Goal: Transaction & Acquisition: Purchase product/service

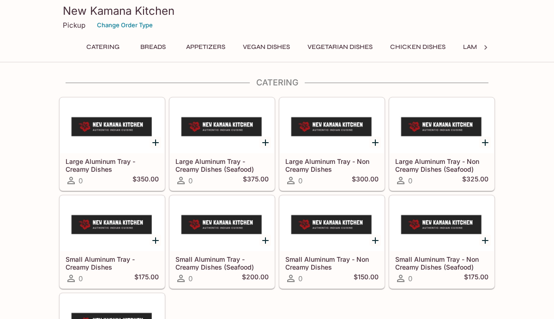
click at [150, 48] on button "Breads" at bounding box center [153, 47] width 42 height 13
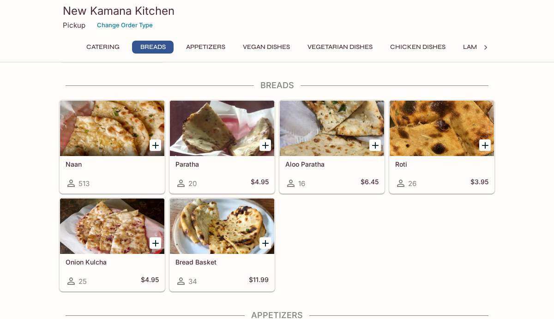
scroll to position [327, 0]
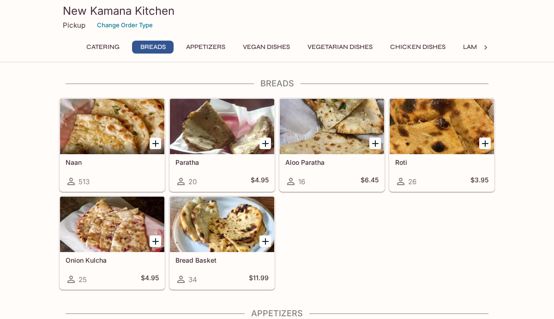
click at [154, 144] on icon "Add Naan" at bounding box center [155, 143] width 11 height 11
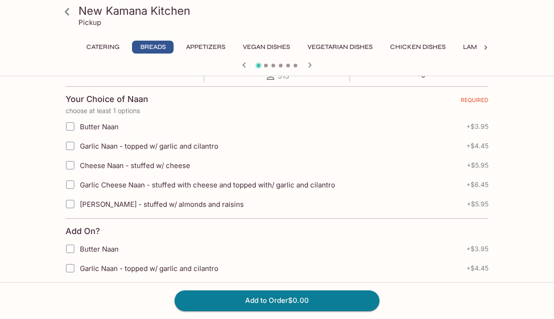
scroll to position [195, 0]
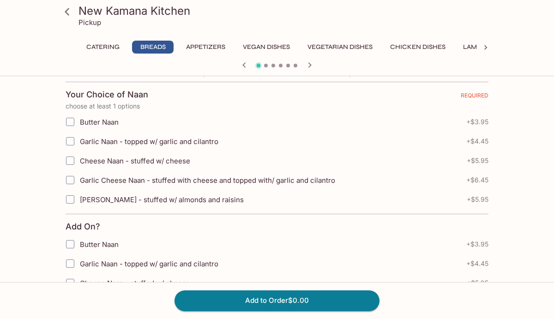
click at [73, 143] on input "Garlic Naan - topped w/ garlic and cilantro" at bounding box center [70, 141] width 18 height 18
checkbox input "true"
click at [72, 163] on input "Cheese Naan - stuffed w/ cheese" at bounding box center [70, 160] width 18 height 18
checkbox input "true"
click at [275, 301] on button "Add to Order $10.40" at bounding box center [276, 300] width 205 height 20
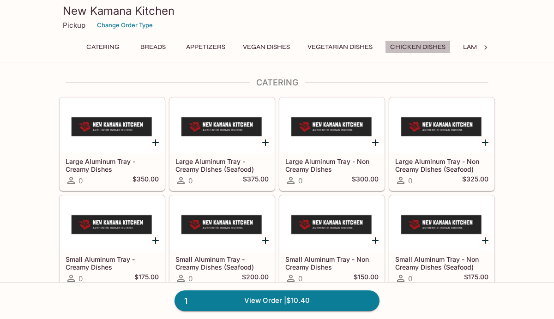
click at [419, 42] on button "Chicken Dishes" at bounding box center [418, 47] width 66 height 13
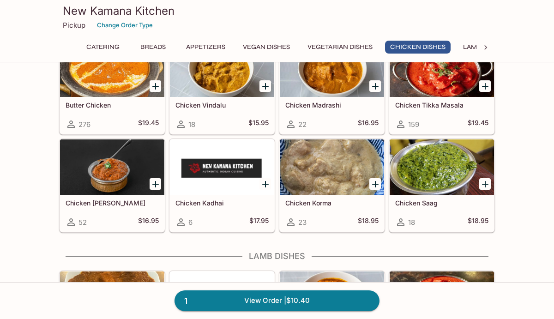
scroll to position [1692, 0]
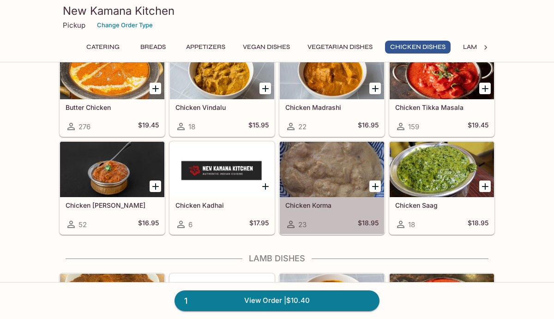
click at [334, 222] on div "23 $18.95" at bounding box center [331, 224] width 93 height 11
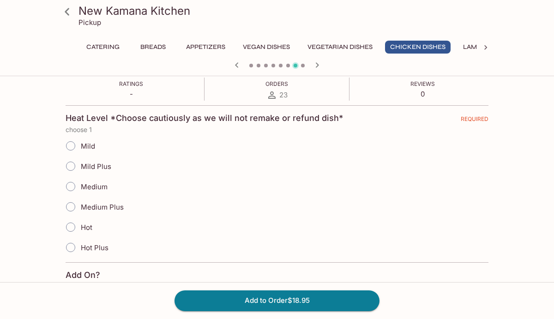
scroll to position [173, 0]
click at [70, 164] on input "Mild Plus" at bounding box center [70, 165] width 19 height 19
radio input "true"
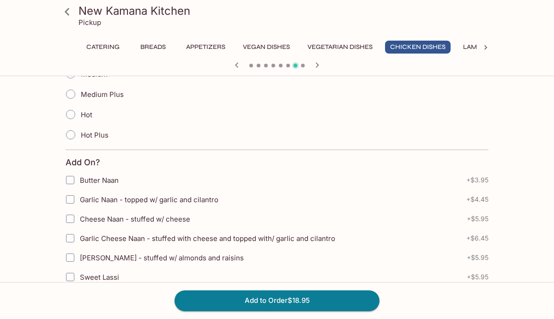
scroll to position [294, 0]
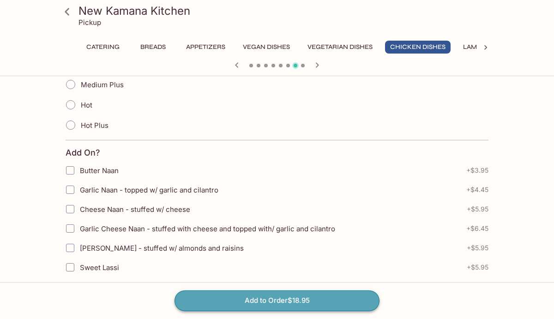
click at [235, 302] on button "Add to Order $18.95" at bounding box center [276, 300] width 205 height 20
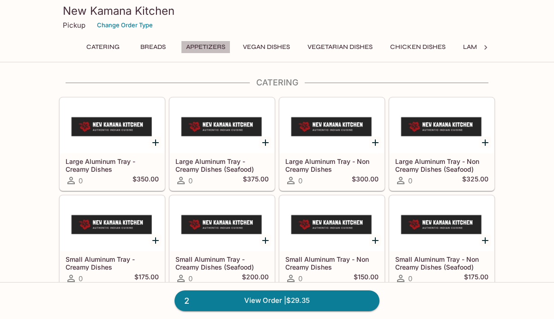
click at [213, 46] on button "Appetizers" at bounding box center [205, 47] width 49 height 13
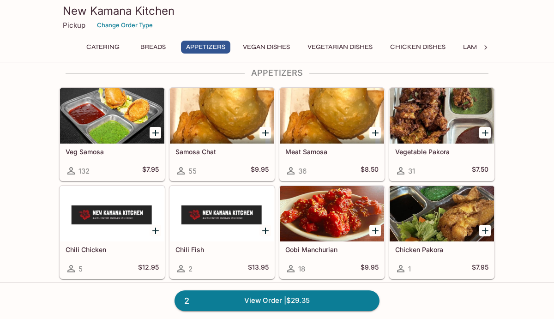
scroll to position [556, 0]
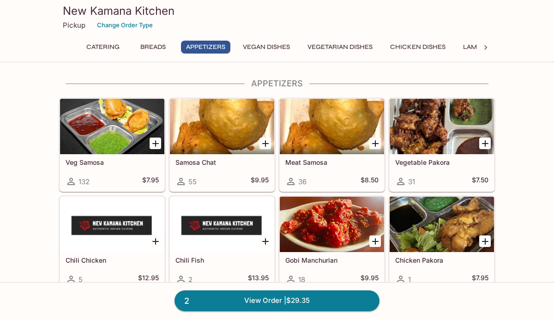
click at [431, 158] on h5 "Vegetable Pakora" at bounding box center [441, 162] width 93 height 8
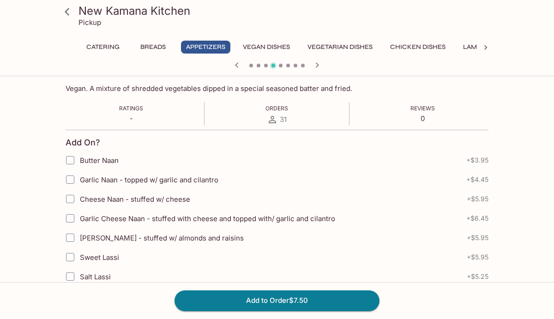
scroll to position [195, 0]
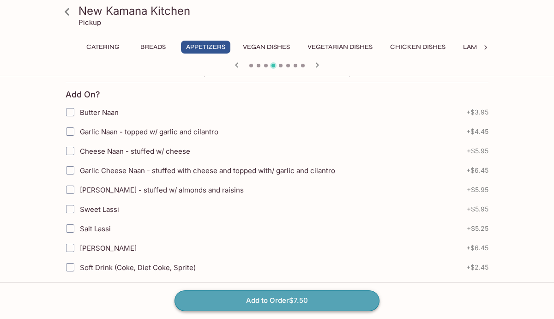
click at [293, 299] on button "Add to Order $7.50" at bounding box center [276, 300] width 205 height 20
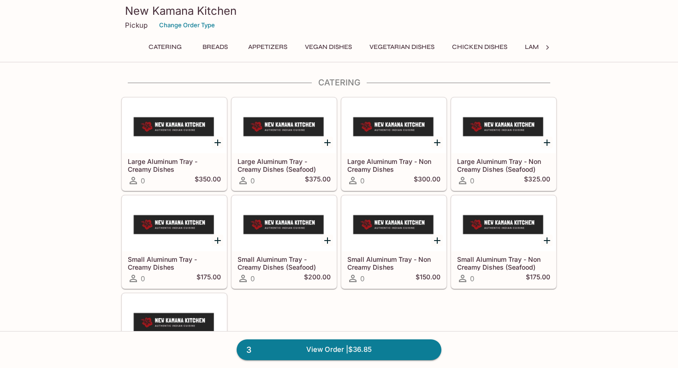
scroll to position [301, 0]
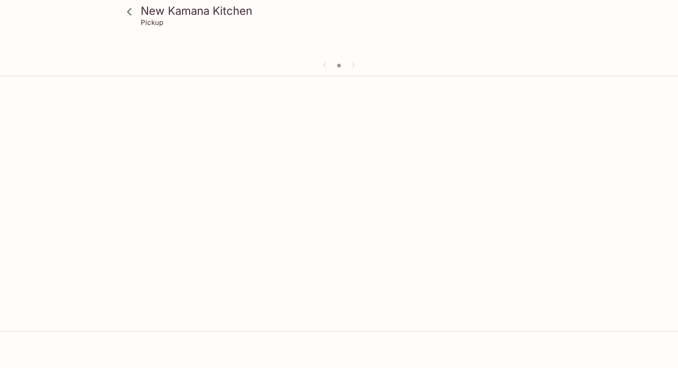
scroll to position [80, 0]
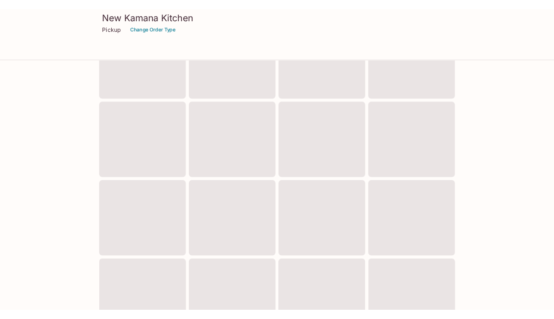
scroll to position [327, 0]
